Goal: Obtain resource: Obtain resource

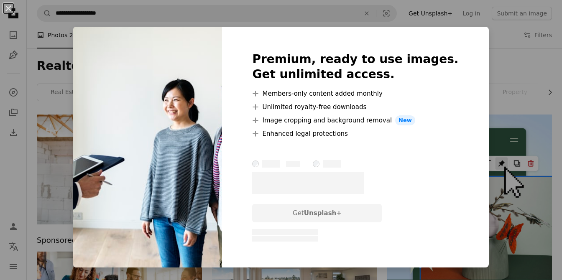
scroll to position [610, 0]
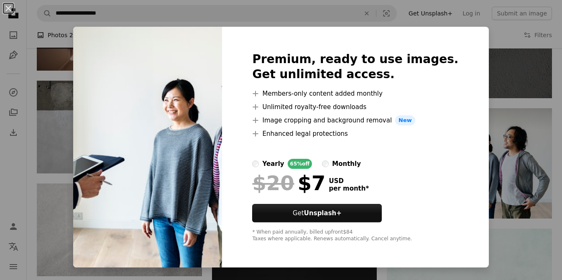
click at [476, 153] on div "An X shape Premium, ready to use images. Get unlimited access. A plus sign Memb…" at bounding box center [281, 140] width 562 height 280
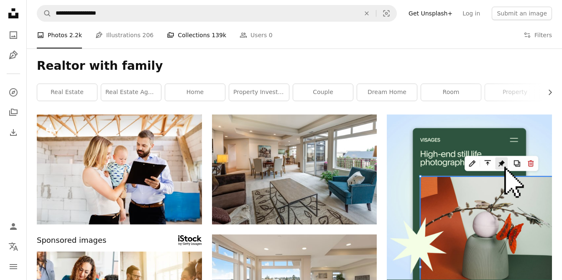
click at [173, 37] on link "A stack of folders Collections 139k" at bounding box center [196, 35] width 59 height 27
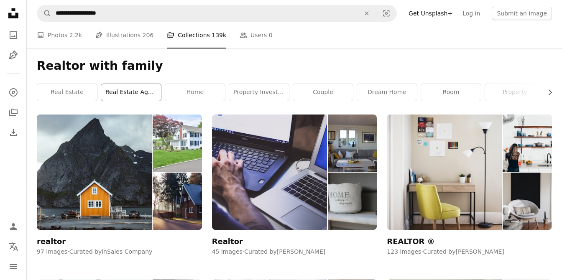
click at [139, 90] on link "real estate agent" at bounding box center [131, 92] width 60 height 17
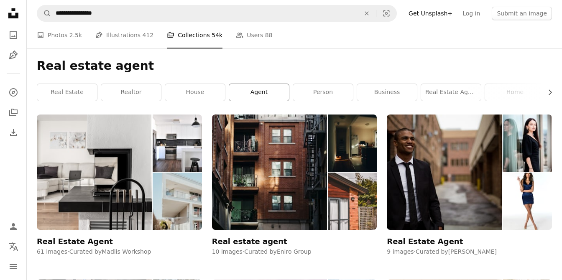
click at [261, 94] on link "agent" at bounding box center [259, 92] width 60 height 17
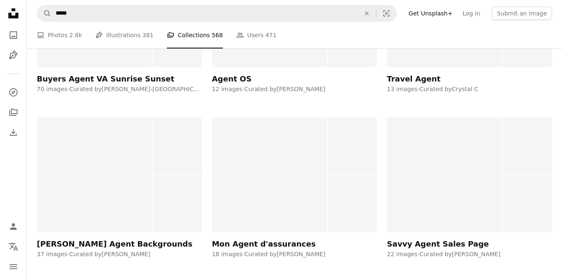
scroll to position [1822, 0]
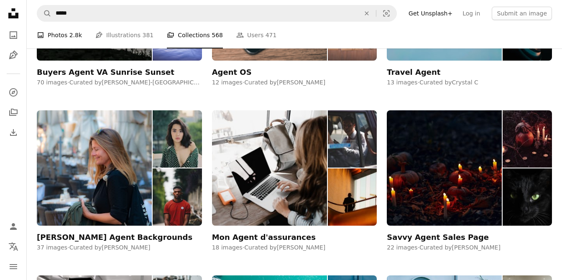
click at [68, 36] on link "A photo Photos 2.8k" at bounding box center [59, 35] width 45 height 27
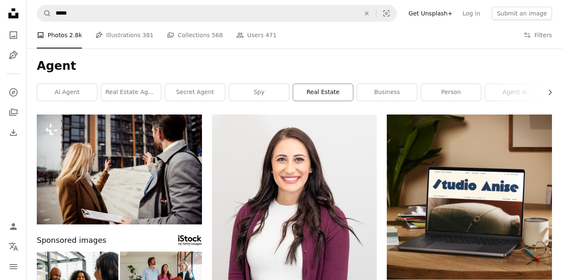
click at [329, 92] on link "real estate" at bounding box center [323, 92] width 60 height 17
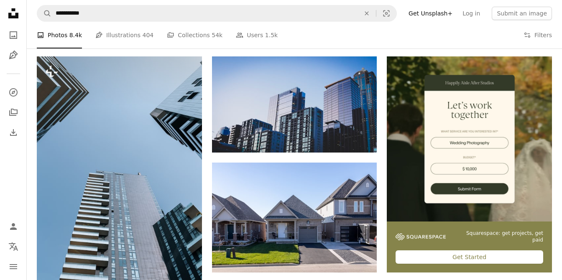
scroll to position [65, 0]
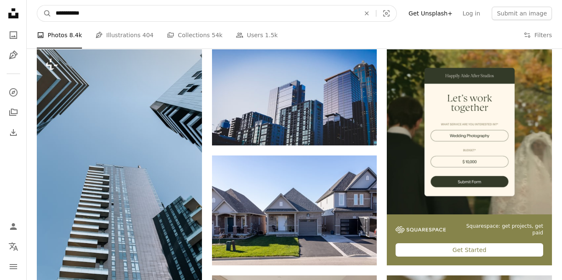
click at [95, 14] on input "**********" at bounding box center [204, 13] width 306 height 16
type input "**********"
click button "A magnifying glass" at bounding box center [44, 13] width 14 height 16
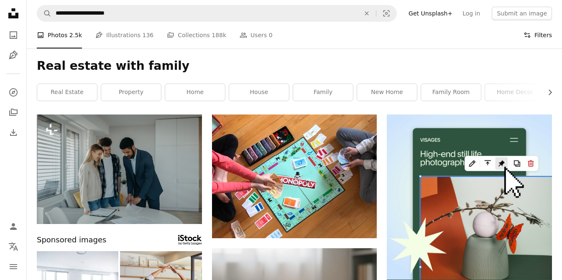
click at [529, 35] on icon "Filters" at bounding box center [527, 35] width 8 height 8
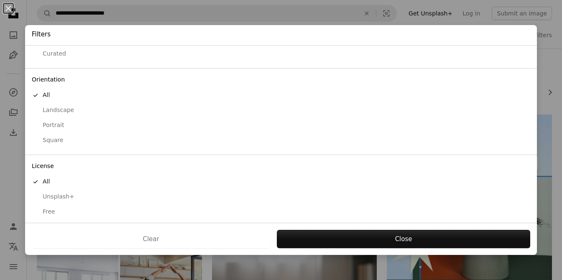
scroll to position [52, 0]
click at [49, 206] on div "Free" at bounding box center [281, 208] width 498 height 8
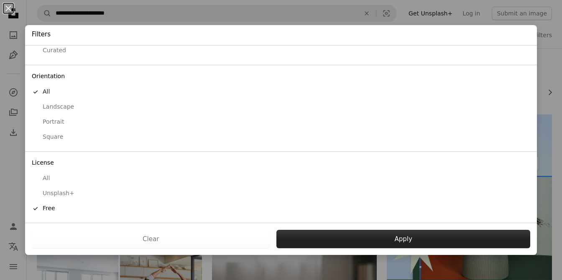
click at [320, 236] on button "Apply" at bounding box center [403, 239] width 254 height 18
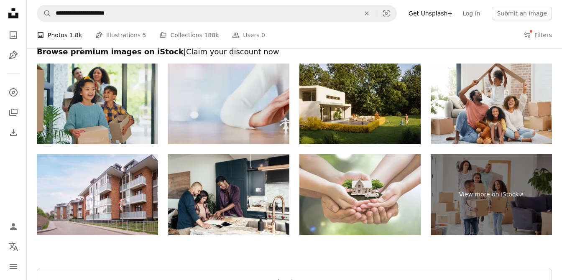
scroll to position [1238, 0]
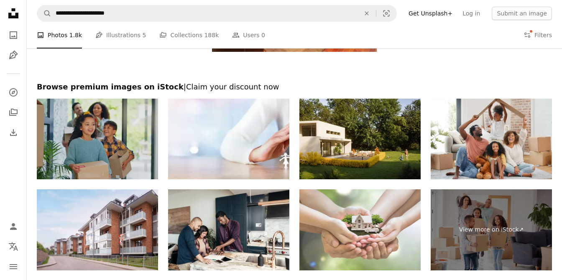
click at [93, 127] on img at bounding box center [97, 139] width 121 height 81
